Goal: Check status: Check status

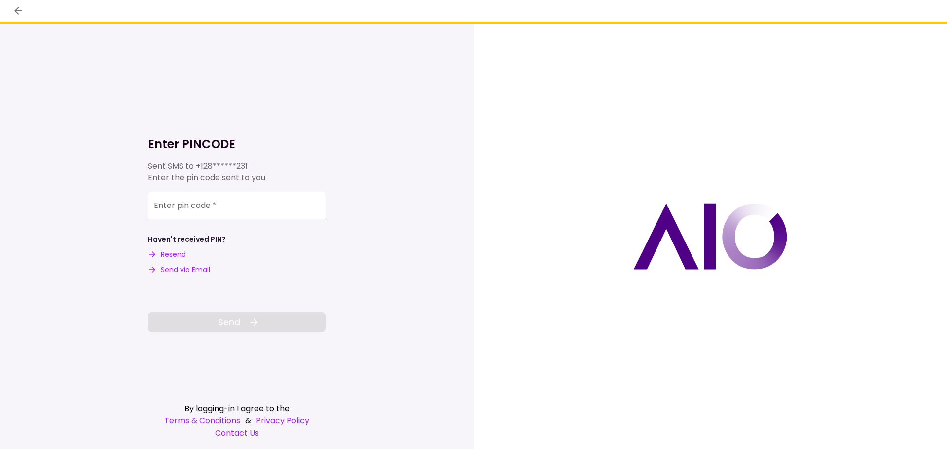
click at [160, 207] on input "Enter pin code   *" at bounding box center [237, 206] width 178 height 28
type input "******"
click at [233, 323] on span "Send" at bounding box center [229, 322] width 22 height 13
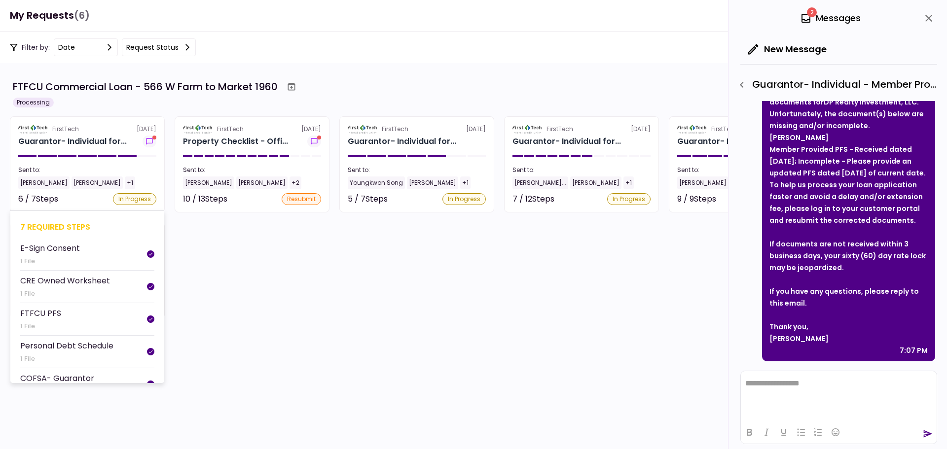
scroll to position [95, 0]
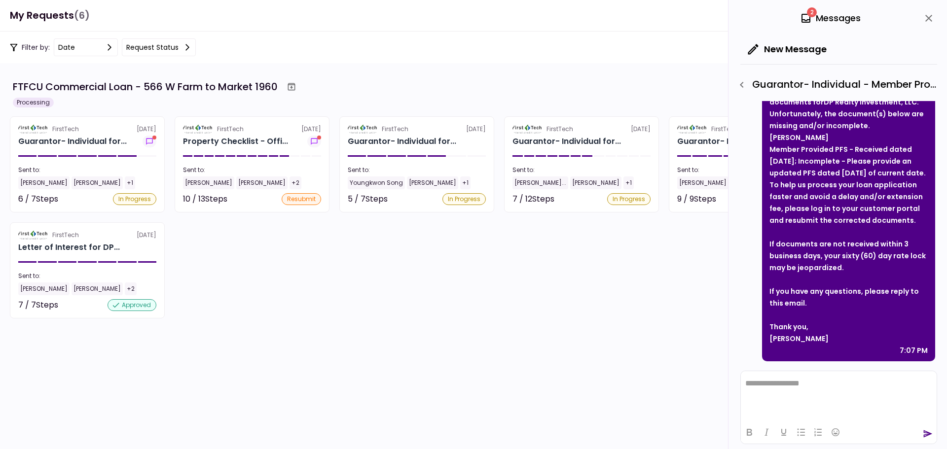
click at [259, 327] on section "FTFCU Commercial Loan - 566 W Farm to Market 1960 Processing FirstTech [DATE] G…" at bounding box center [473, 256] width 947 height 386
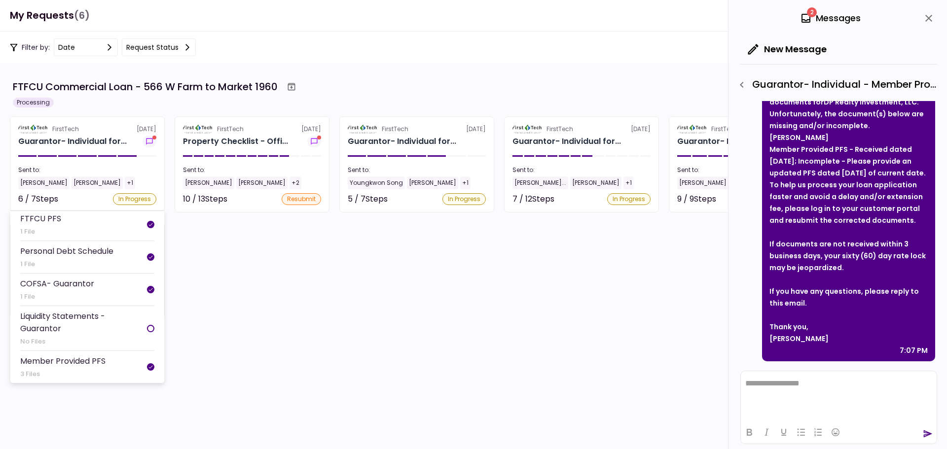
click at [150, 101] on div "FTFCU Commercial Loan - 566 W Farm to Market 1960 Processing" at bounding box center [473, 93] width 927 height 30
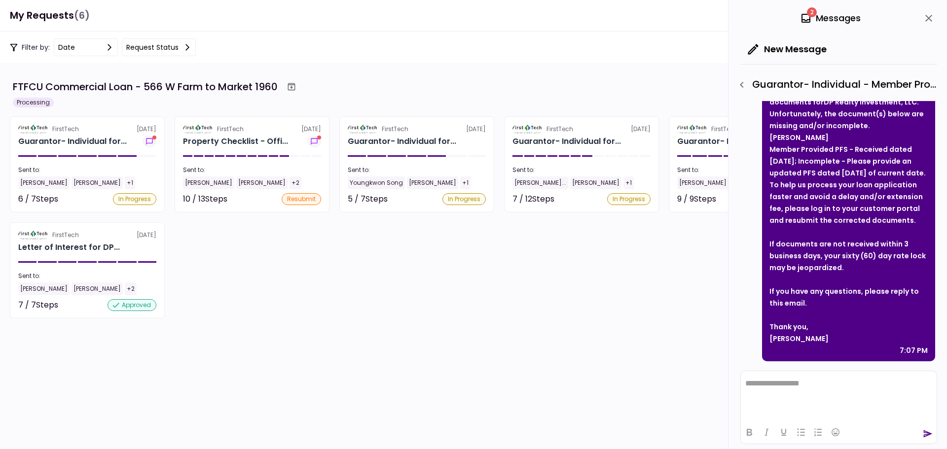
click at [218, 278] on div "FirstTech [DATE] Guarantor- Individual for... Sent to: [PERSON_NAME] [PERSON_NA…" at bounding box center [473, 217] width 927 height 202
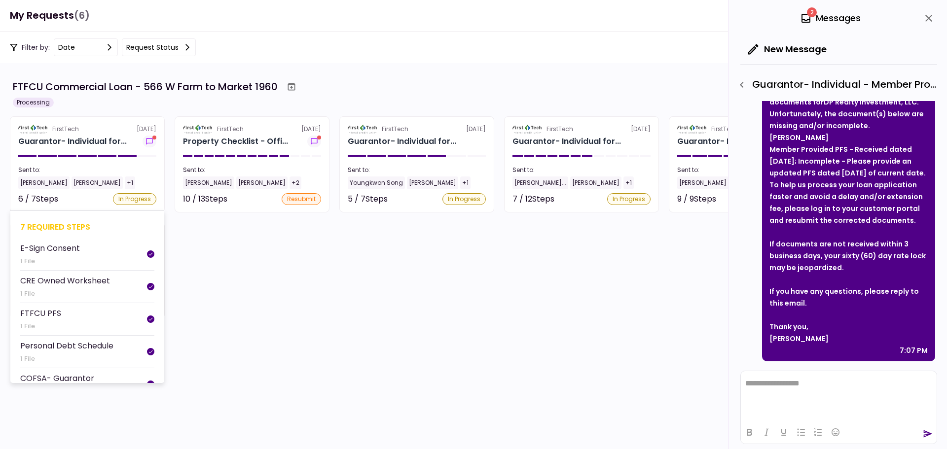
click at [58, 163] on section "FirstTech [DATE] Guarantor- Individual for... Sent to: [PERSON_NAME] [PERSON_NA…" at bounding box center [87, 164] width 155 height 96
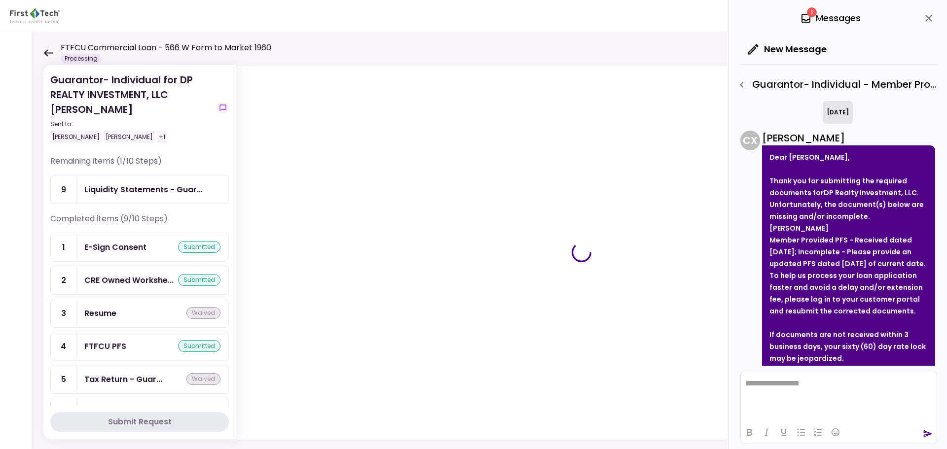
scroll to position [103, 0]
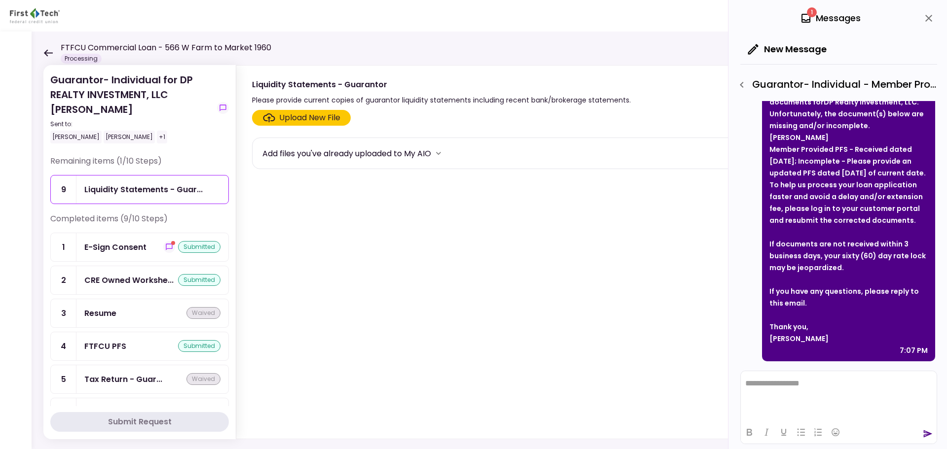
drag, startPoint x: 39, startPoint y: 48, endPoint x: 48, endPoint y: 48, distance: 8.9
click at [41, 48] on div "Guarantor- Individual for DP REALTY INVESTMENT, LLC [PERSON_NAME] Sent to: [PER…" at bounding box center [489, 241] width 915 height 418
click at [49, 50] on icon at bounding box center [47, 52] width 9 height 7
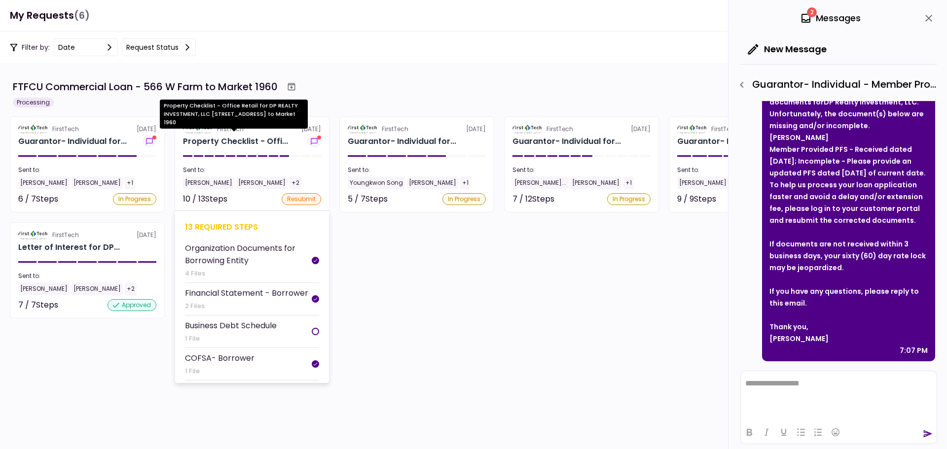
click at [246, 141] on div "Property Checklist - Offi..." at bounding box center [235, 142] width 105 height 12
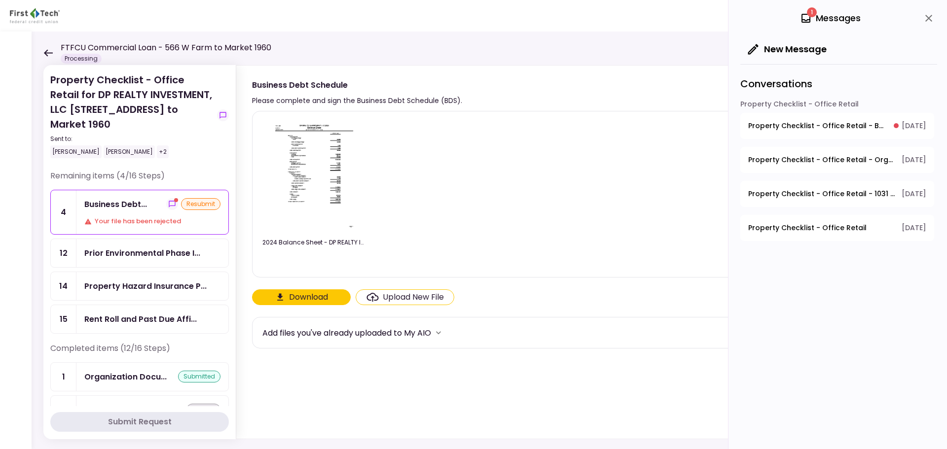
click at [45, 48] on div "FTFCU Commercial Loan - 566 W Farm to Market 1960 Processing" at bounding box center [157, 53] width 228 height 22
click at [48, 51] on icon at bounding box center [47, 52] width 9 height 7
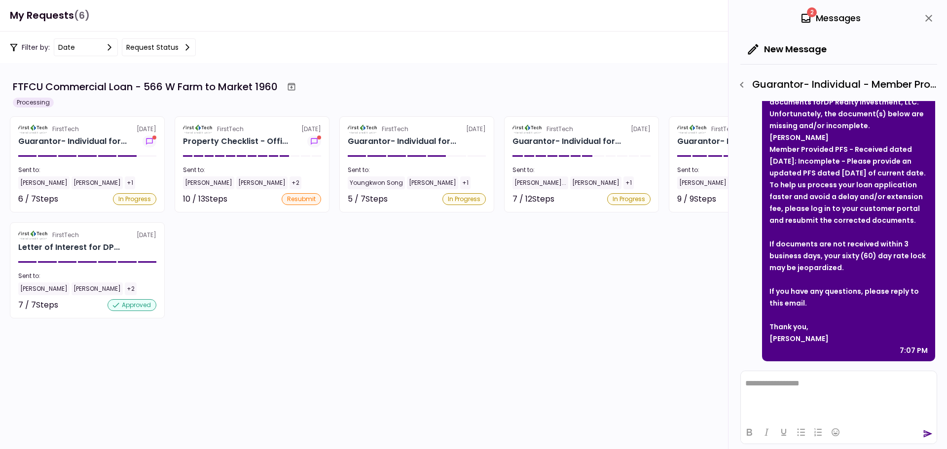
scroll to position [94, 0]
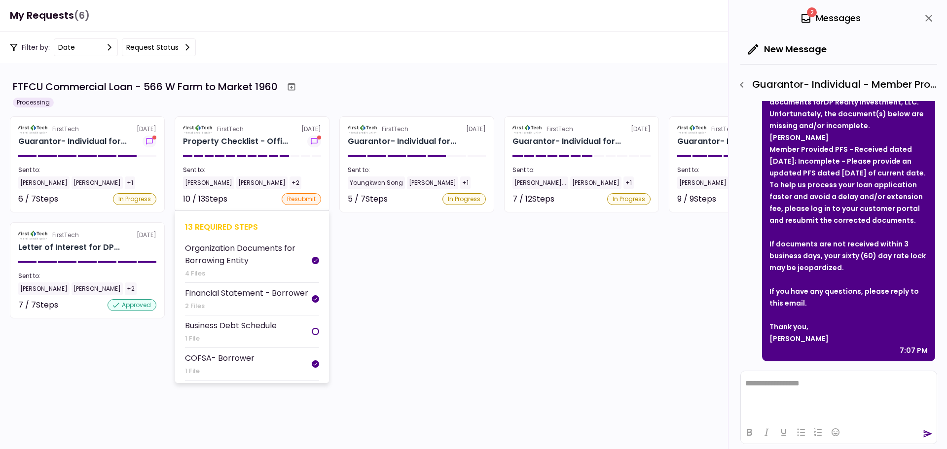
click at [297, 174] on div "Sent to:" at bounding box center [252, 170] width 138 height 9
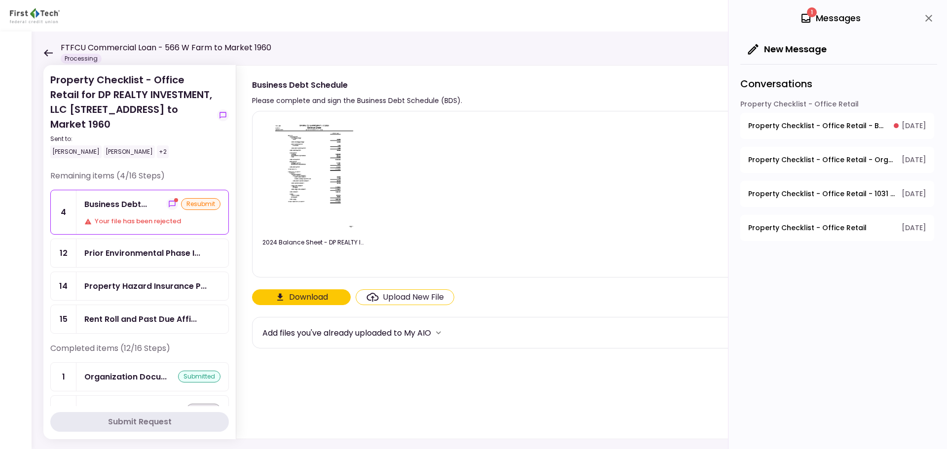
click at [48, 51] on icon at bounding box center [47, 52] width 9 height 7
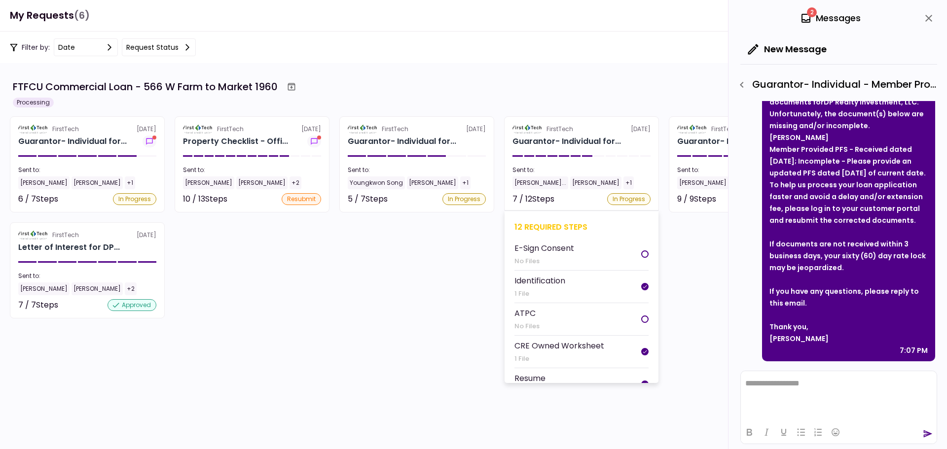
scroll to position [94, 0]
click at [573, 131] on div "FirstTech [DATE]" at bounding box center [581, 129] width 138 height 9
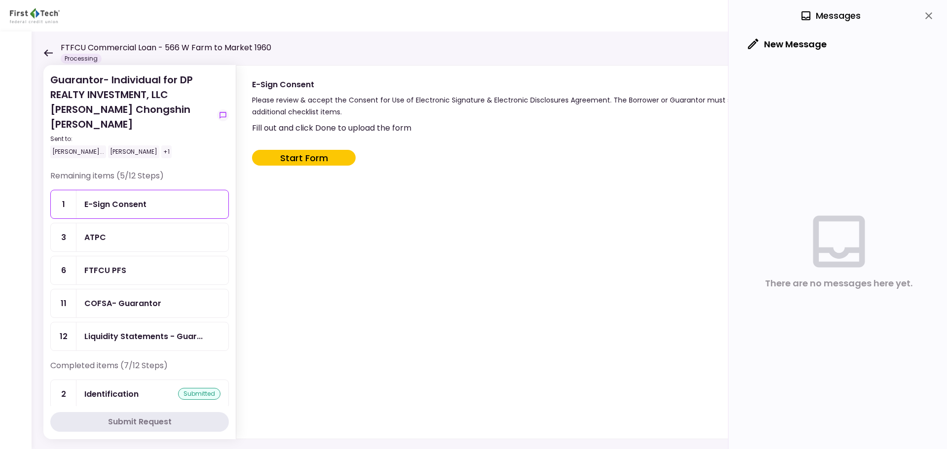
click at [107, 190] on div "E-Sign Consent" at bounding box center [152, 204] width 152 height 28
click at [112, 198] on div "E-Sign Consent" at bounding box center [115, 204] width 62 height 12
click at [146, 190] on div "E-Sign Consent" at bounding box center [152, 204] width 152 height 28
click at [184, 231] on div "ATPC" at bounding box center [152, 237] width 136 height 12
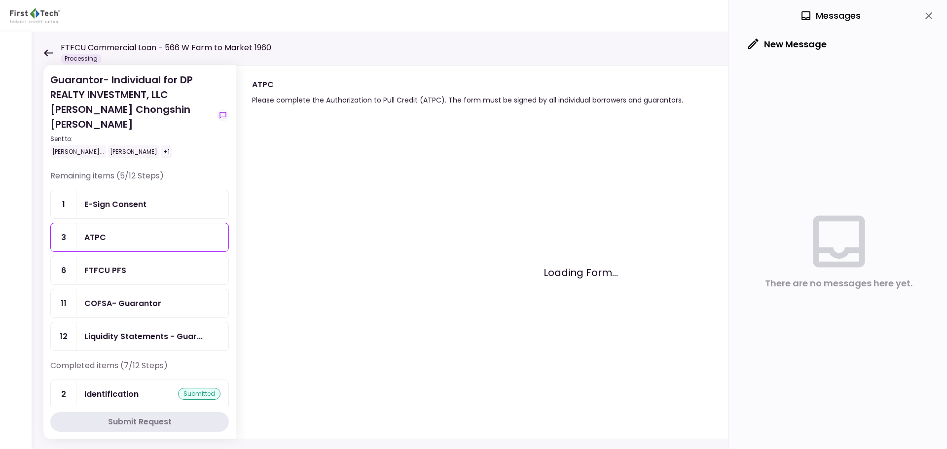
click at [138, 264] on div "FTFCU PFS" at bounding box center [152, 270] width 136 height 12
click at [131, 297] on div "COFSA- Guarantor" at bounding box center [122, 303] width 77 height 12
